Goal: Consume media (video, audio)

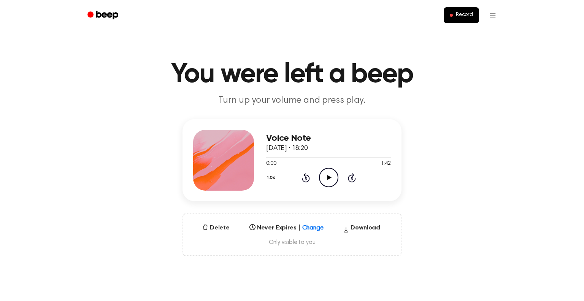
click at [327, 177] on icon at bounding box center [329, 177] width 4 height 5
click at [328, 177] on icon at bounding box center [329, 177] width 4 height 5
click at [329, 179] on icon at bounding box center [328, 177] width 3 height 5
